Goal: Task Accomplishment & Management: Manage account settings

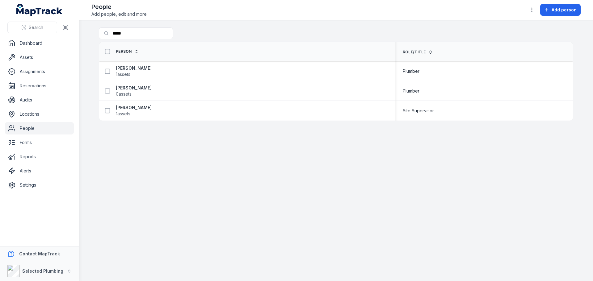
click at [28, 130] on link "People" at bounding box center [39, 128] width 69 height 12
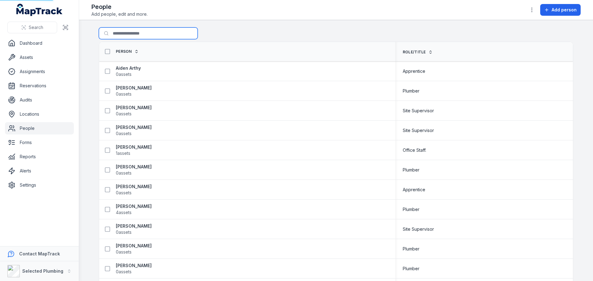
drag, startPoint x: 137, startPoint y: 34, endPoint x: 2, endPoint y: 43, distance: 135.8
click at [2, 43] on div "Search Dashboard Assets Assignments Reservations Audits Locations People Forms …" at bounding box center [296, 140] width 593 height 281
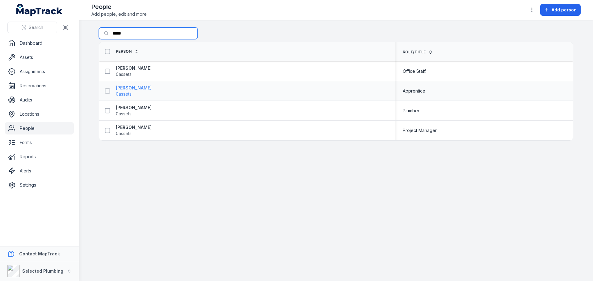
type input "*****"
click at [125, 88] on strong "[PERSON_NAME]" at bounding box center [134, 88] width 36 height 6
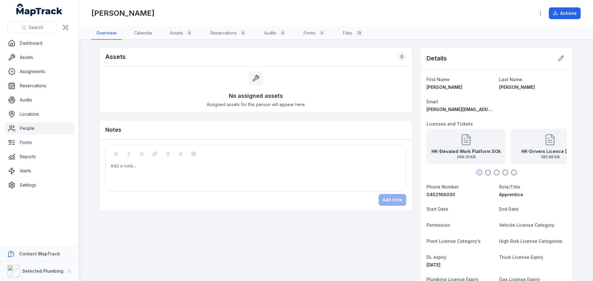
click at [486, 173] on icon "button" at bounding box center [488, 172] width 6 height 6
click at [495, 172] on icon "button" at bounding box center [496, 172] width 6 height 6
click at [502, 172] on icon "button" at bounding box center [505, 172] width 6 height 6
click at [511, 172] on icon "button" at bounding box center [513, 172] width 6 height 6
click at [562, 57] on button at bounding box center [561, 58] width 12 height 12
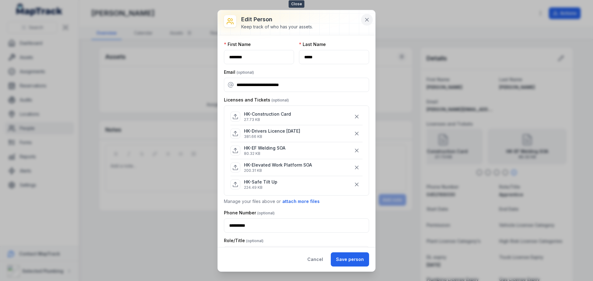
click at [370, 19] on button at bounding box center [367, 20] width 12 height 12
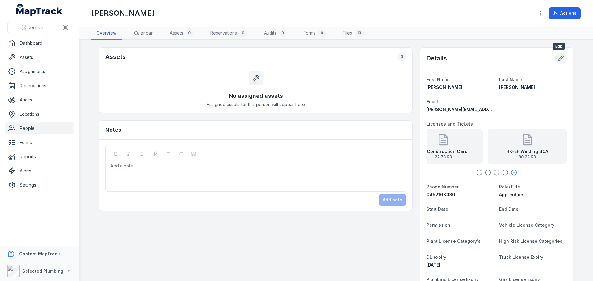
click at [555, 60] on button at bounding box center [561, 58] width 12 height 12
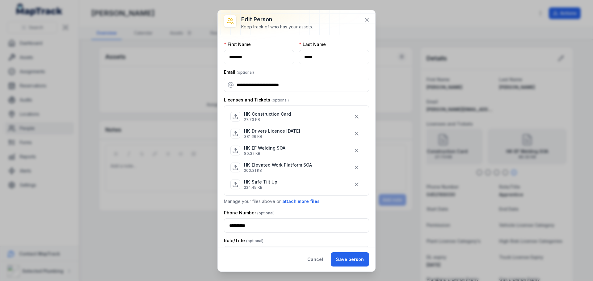
scroll to position [93, 0]
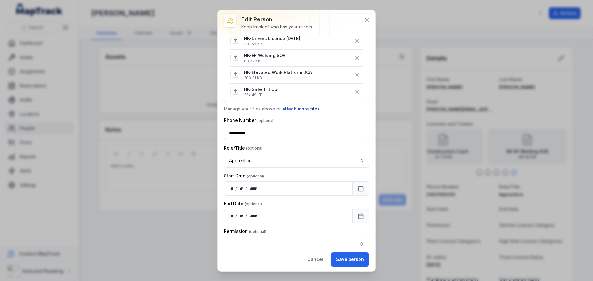
click at [297, 109] on button "attach more files" at bounding box center [301, 109] width 38 height 7
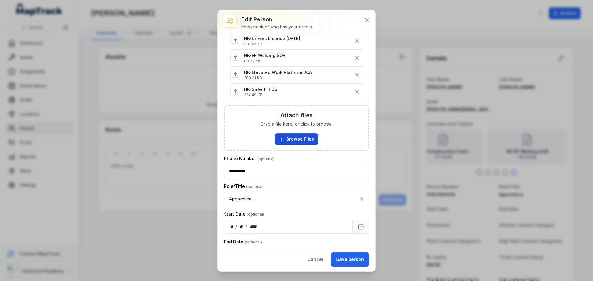
click at [292, 140] on button "Browse Files" at bounding box center [296, 139] width 43 height 12
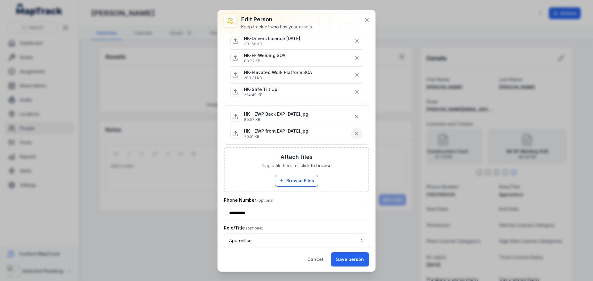
click at [353, 136] on icon "button" at bounding box center [356, 134] width 6 height 6
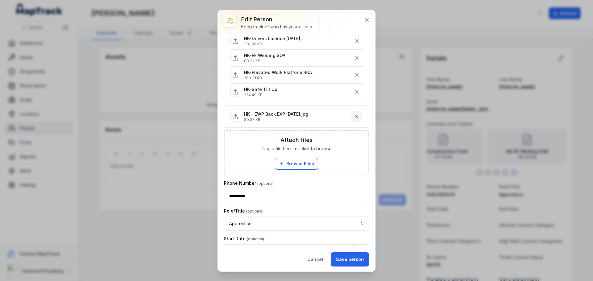
click at [353, 119] on icon "button" at bounding box center [356, 117] width 6 height 6
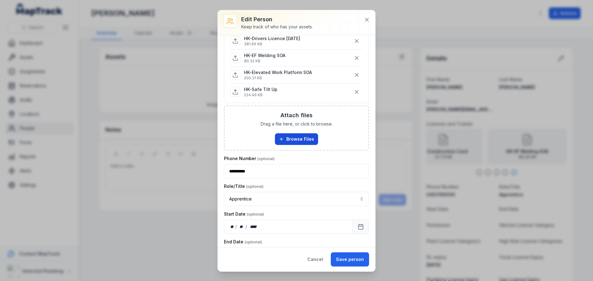
click at [299, 141] on button "Browse Files" at bounding box center [296, 139] width 43 height 12
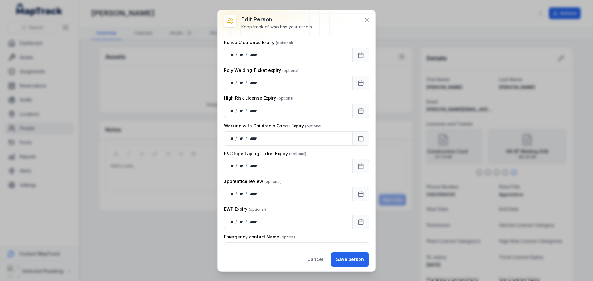
scroll to position [679, 0]
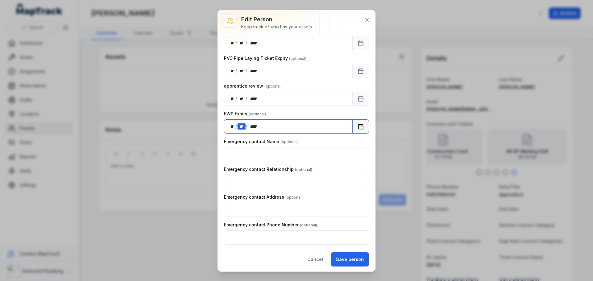
click at [238, 127] on div "**" at bounding box center [241, 126] width 8 height 6
click at [231, 127] on div "**" at bounding box center [232, 126] width 6 height 6
click at [353, 257] on button "Save person" at bounding box center [350, 259] width 38 height 14
